Goal: Information Seeking & Learning: Check status

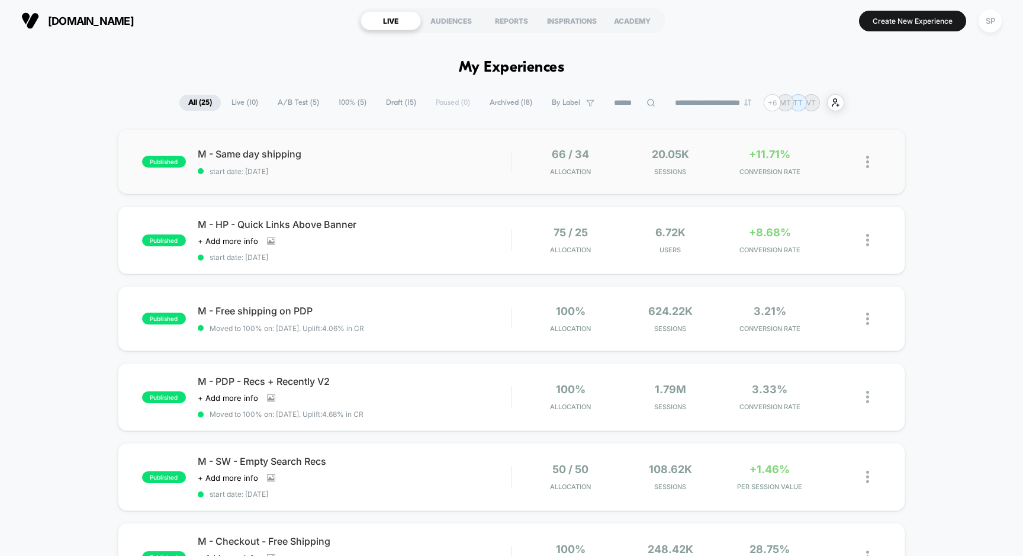
click at [727, 177] on div "published M - Same day shipping start date: [DATE] 66 / 34 Allocation 20.05k Se…" at bounding box center [512, 161] width 788 height 65
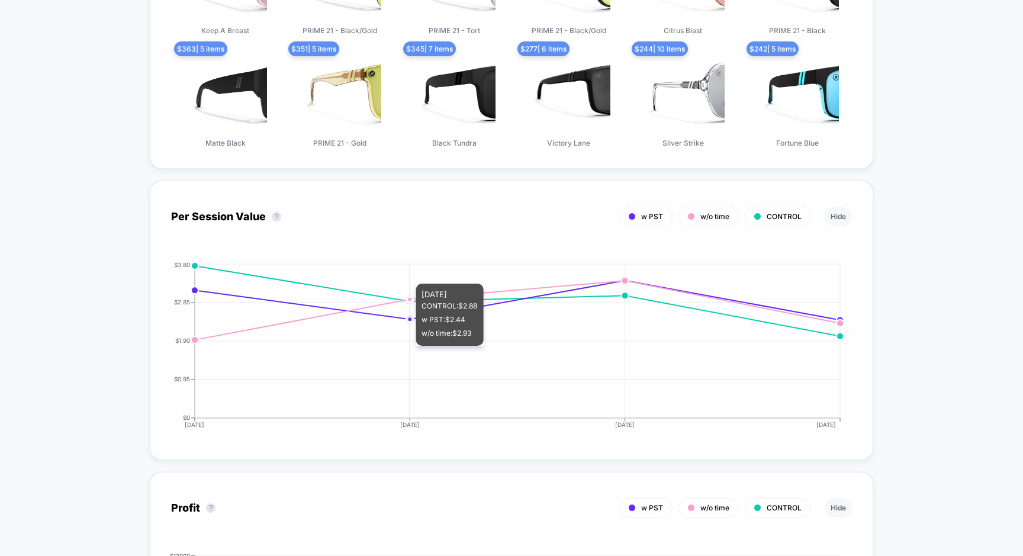
scroll to position [1146, 0]
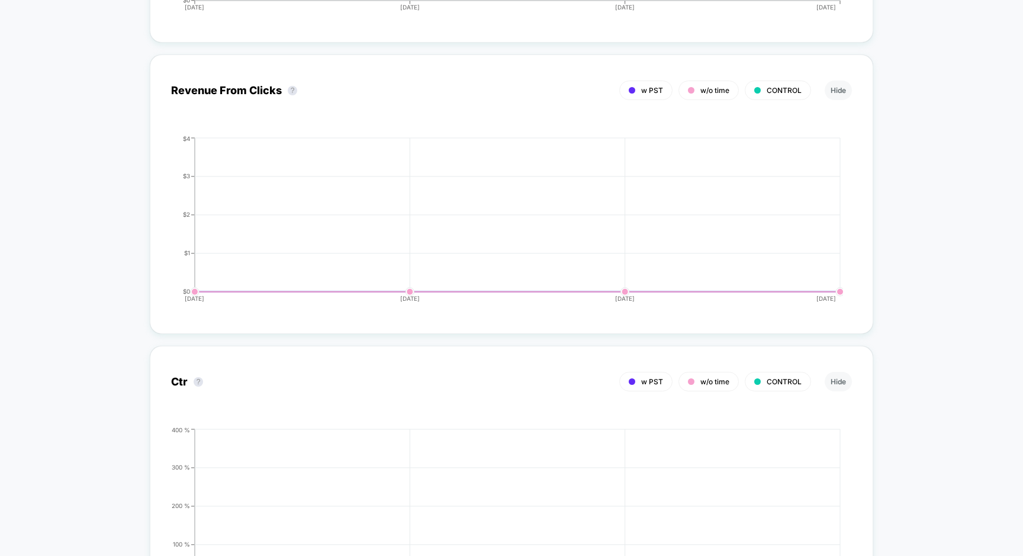
scroll to position [1857, 0]
